Goal: Task Accomplishment & Management: Manage account settings

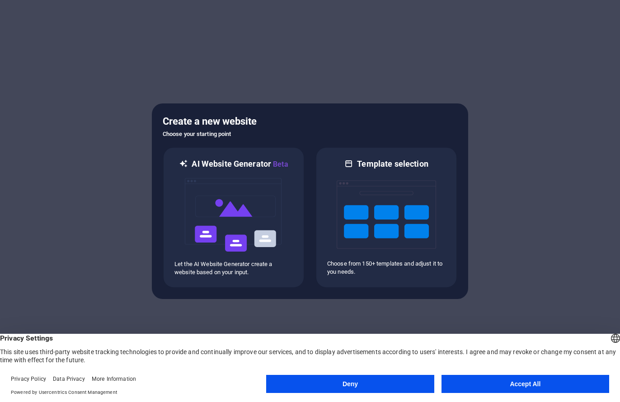
click at [491, 381] on button "Accept All" at bounding box center [525, 384] width 168 height 18
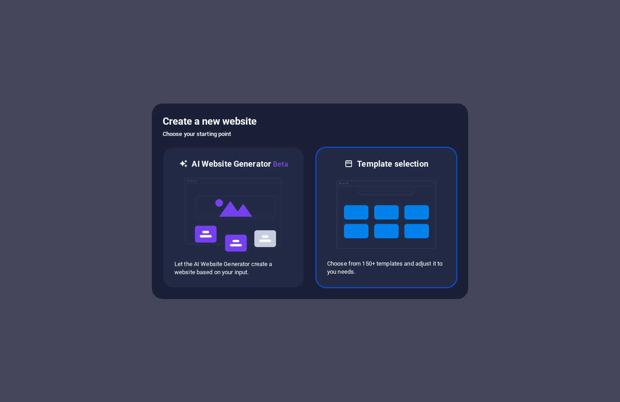
click at [421, 236] on img at bounding box center [386, 214] width 99 height 90
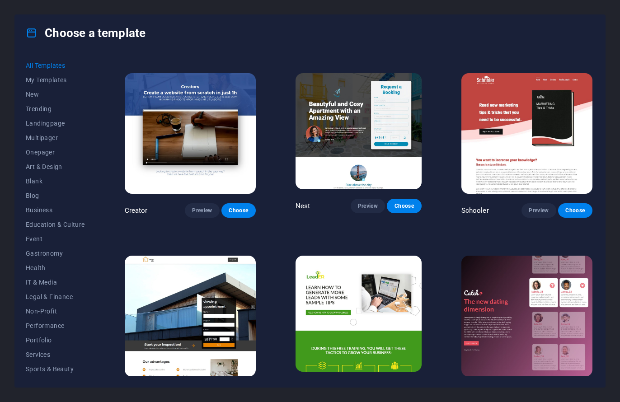
scroll to position [9588, 0]
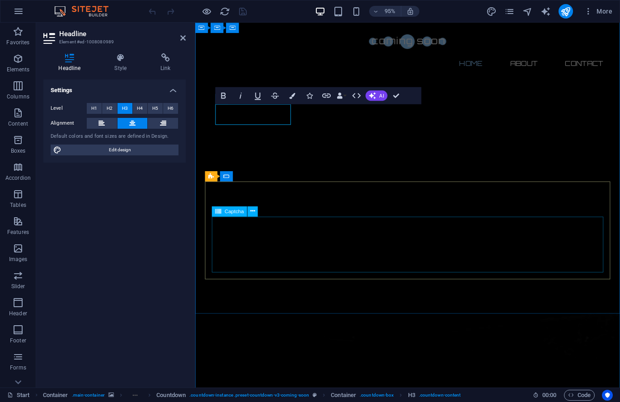
scroll to position [38, 0]
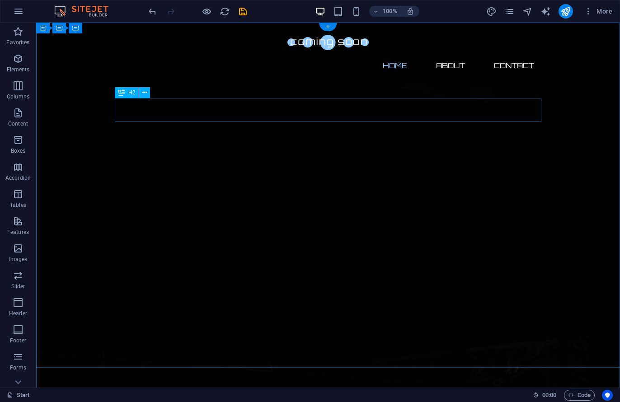
scroll to position [0, 0]
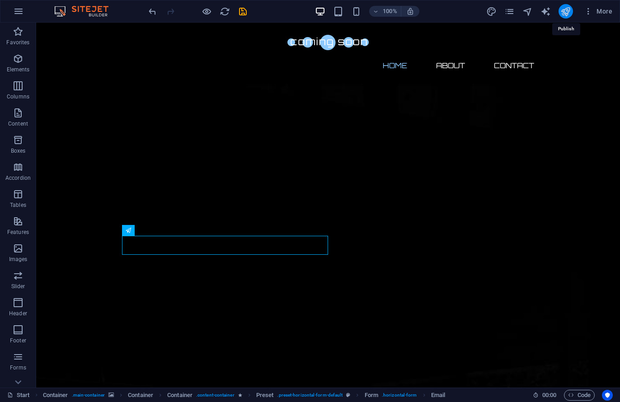
click at [569, 11] on icon "publish" at bounding box center [565, 11] width 10 height 10
checkbox input "false"
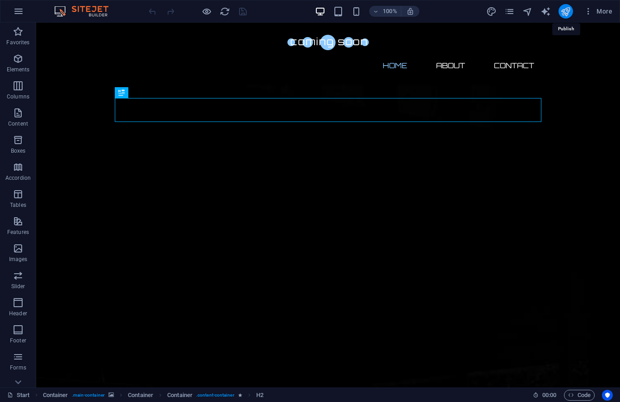
click at [567, 9] on icon "publish" at bounding box center [565, 11] width 10 height 10
click at [600, 12] on span "More" at bounding box center [598, 11] width 28 height 9
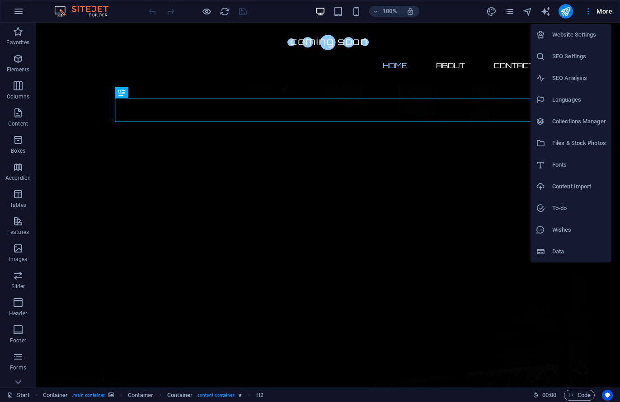
click at [602, 12] on div at bounding box center [310, 201] width 620 height 402
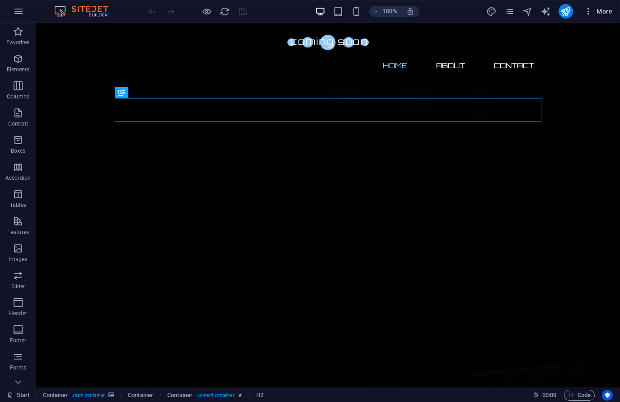
click at [602, 13] on span "More" at bounding box center [598, 11] width 28 height 9
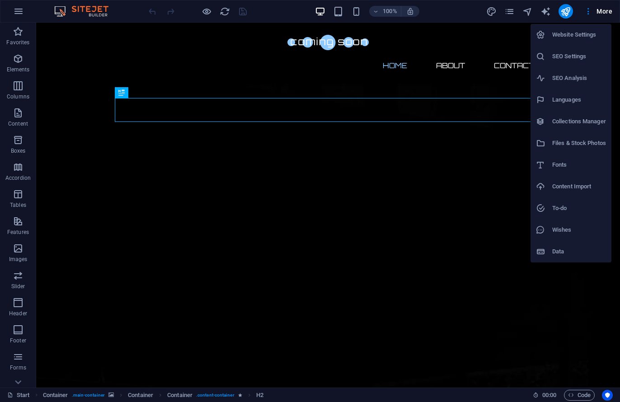
click at [582, 36] on h6 "Website Settings" at bounding box center [579, 34] width 54 height 11
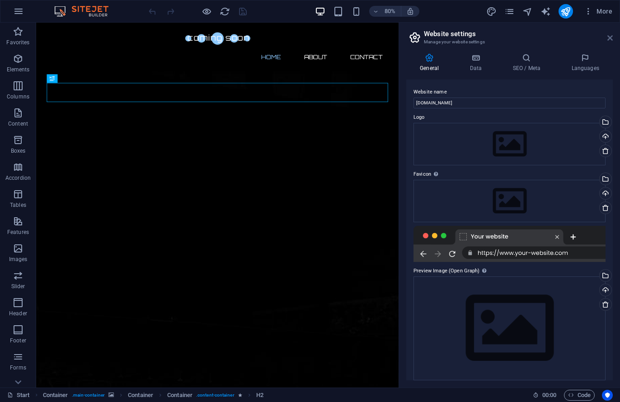
click at [611, 37] on icon at bounding box center [609, 37] width 5 height 7
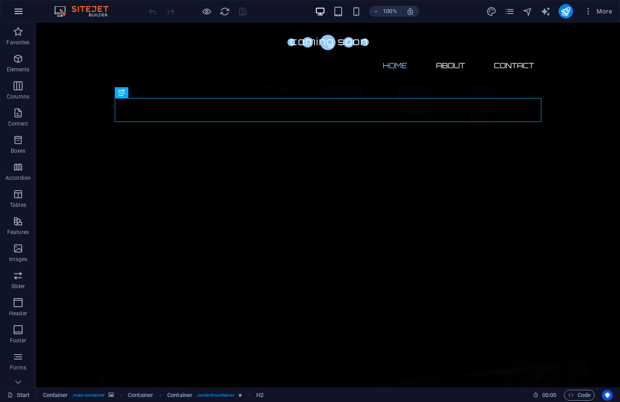
click at [19, 11] on icon "button" at bounding box center [18, 11] width 11 height 11
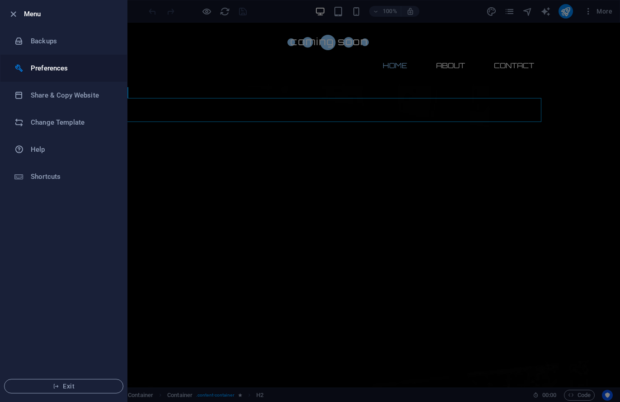
click at [52, 70] on h6 "Preferences" at bounding box center [73, 68] width 84 height 11
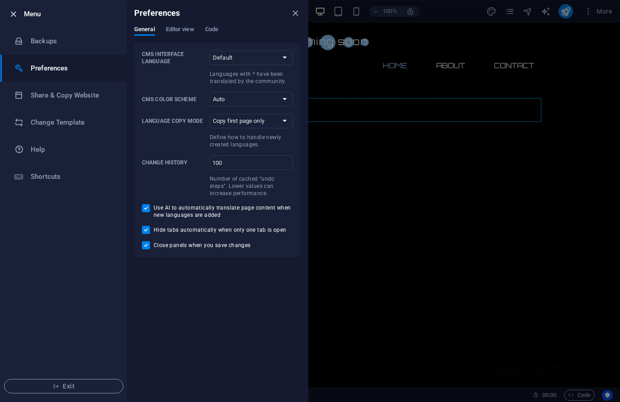
click at [15, 16] on icon "button" at bounding box center [13, 14] width 10 height 10
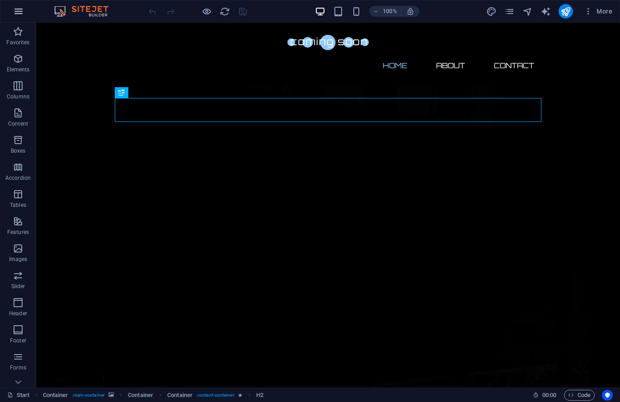
click at [19, 10] on icon "button" at bounding box center [18, 11] width 11 height 11
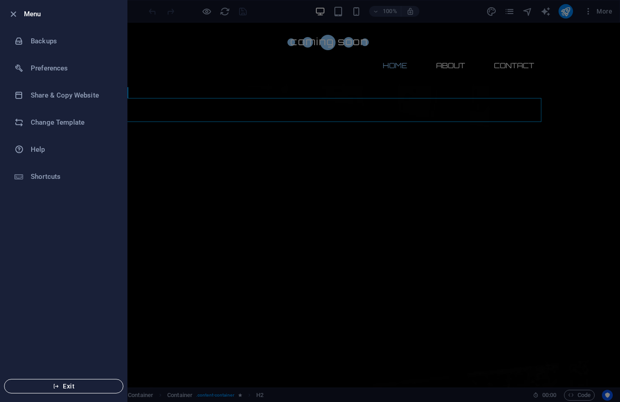
click at [77, 387] on span "Exit" at bounding box center [64, 386] width 104 height 7
